Goal: Navigation & Orientation: Find specific page/section

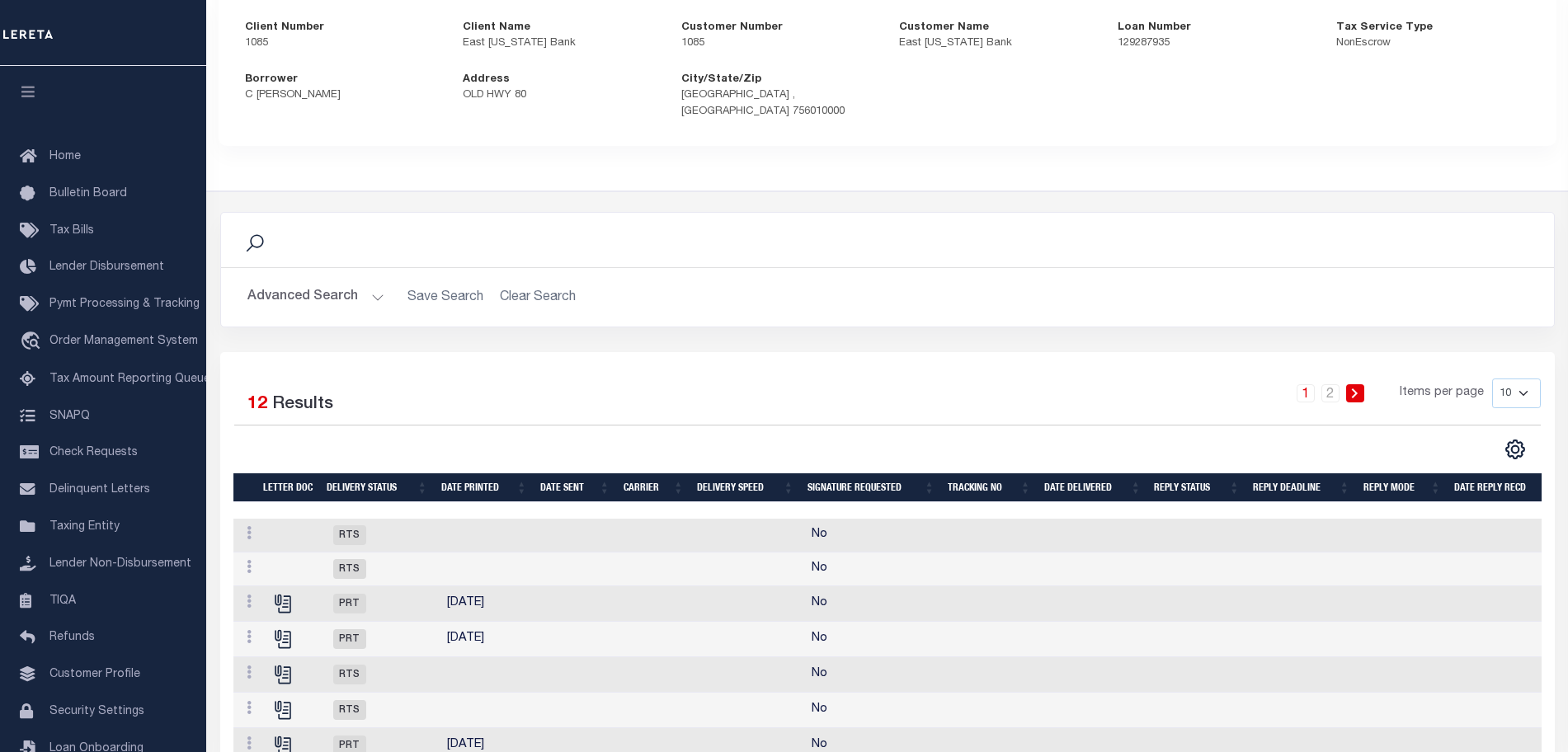
scroll to position [191, 0]
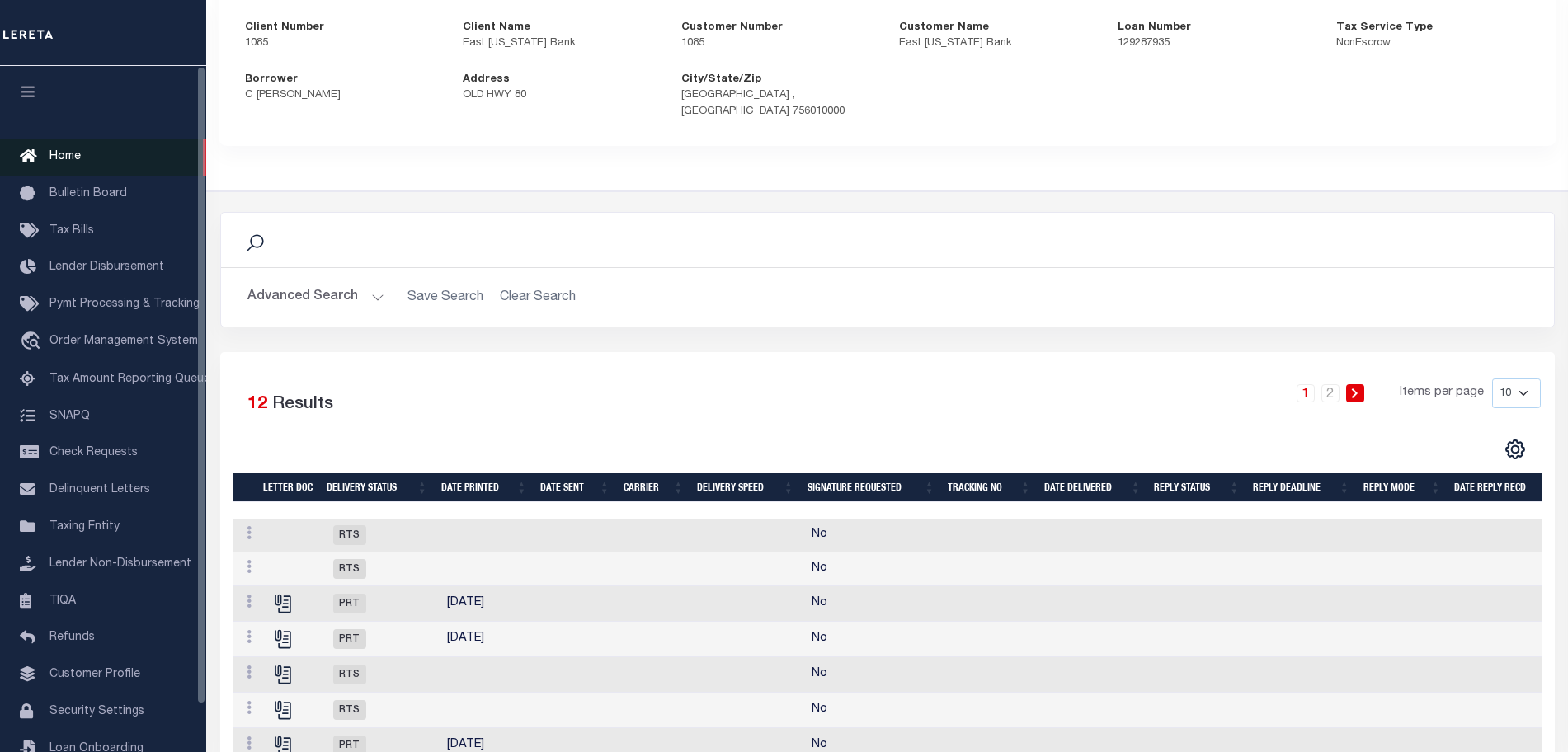
click at [109, 150] on link "Home" at bounding box center [103, 157] width 206 height 37
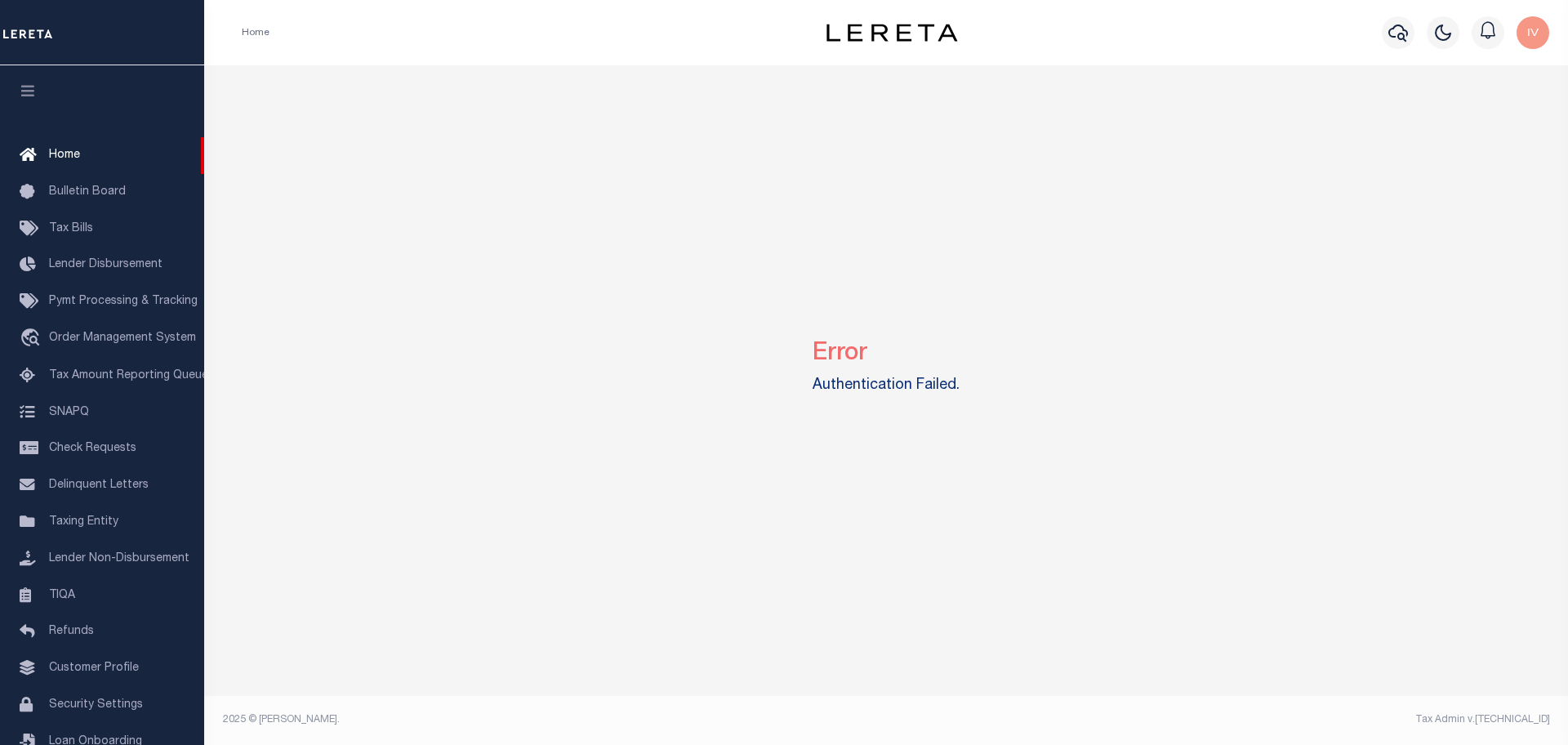
click at [642, 307] on div "Error Authentication Failed." at bounding box center [886, 363] width 1352 height 596
